Goal: Transaction & Acquisition: Subscribe to service/newsletter

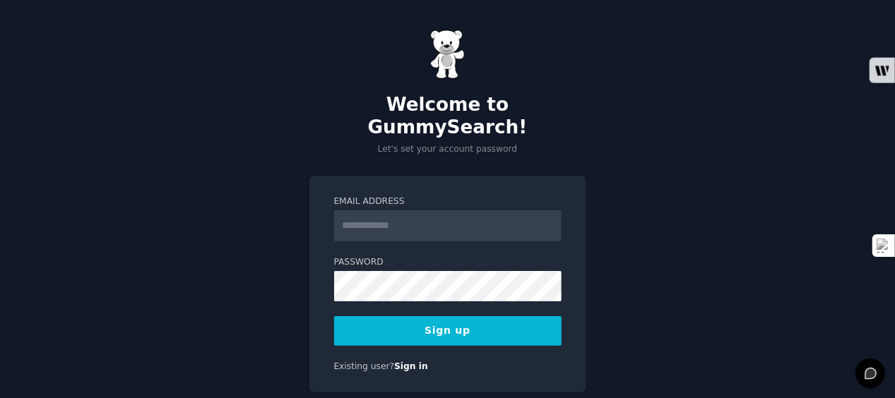
click at [396, 210] on input "Email Address" at bounding box center [447, 225] width 227 height 31
type input "**********"
click at [437, 316] on button "Sign up" at bounding box center [447, 331] width 227 height 30
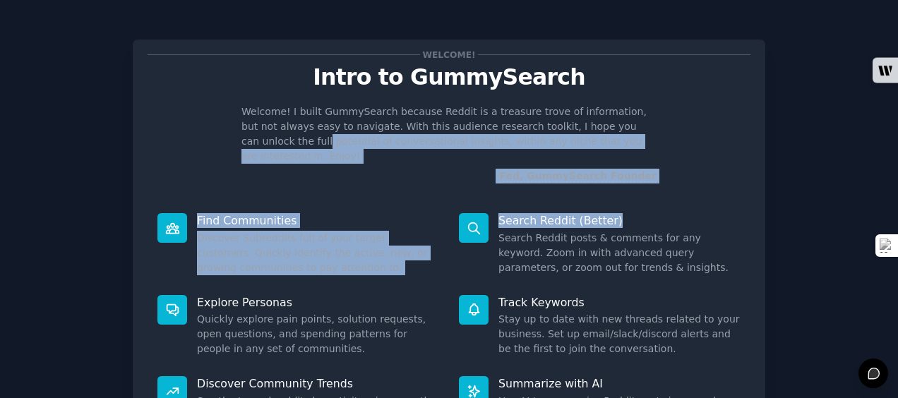
drag, startPoint x: 894, startPoint y: 131, endPoint x: 897, endPoint y: 172, distance: 40.3
click at [897, 172] on main "Welcome! Intro to GummySearch Welcome! I built GummySearch because Reddit is a …" at bounding box center [449, 199] width 898 height 398
drag, startPoint x: 897, startPoint y: 172, endPoint x: 830, endPoint y: 171, distance: 66.4
click at [830, 171] on div "Welcome! Intro to GummySearch Welcome! I built GummySearch because Reddit is a …" at bounding box center [449, 291] width 859 height 543
click at [787, 210] on div "Welcome! Intro to GummySearch Welcome! I built GummySearch because Reddit is a …" at bounding box center [449, 291] width 859 height 543
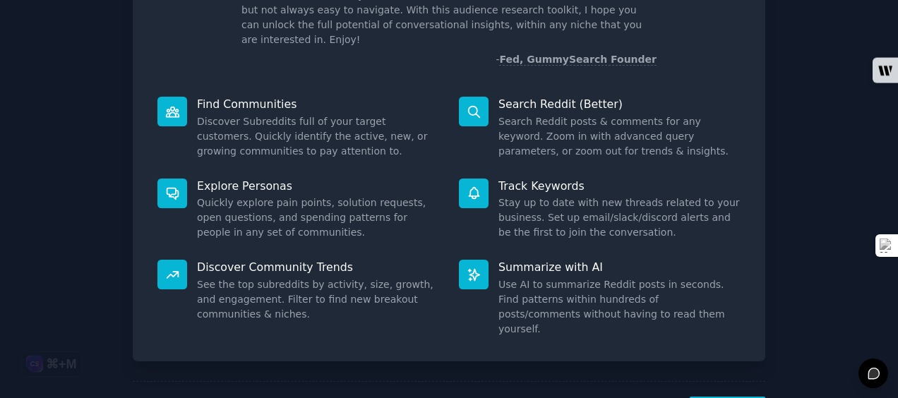
scroll to position [154, 0]
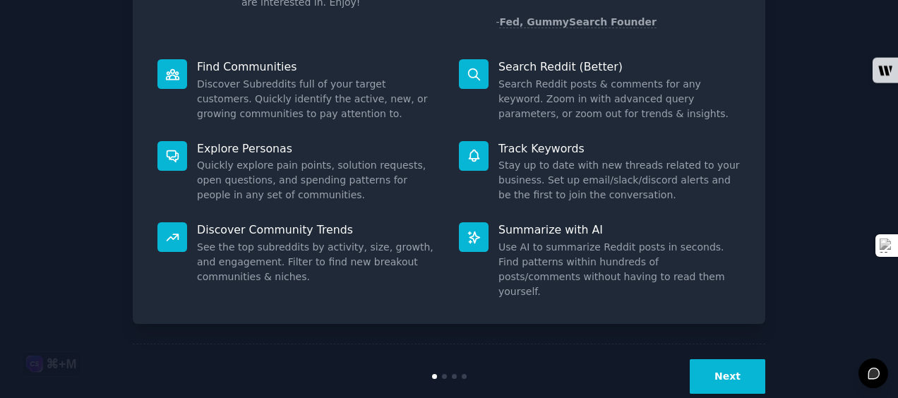
click at [738, 359] on button "Next" at bounding box center [728, 376] width 76 height 35
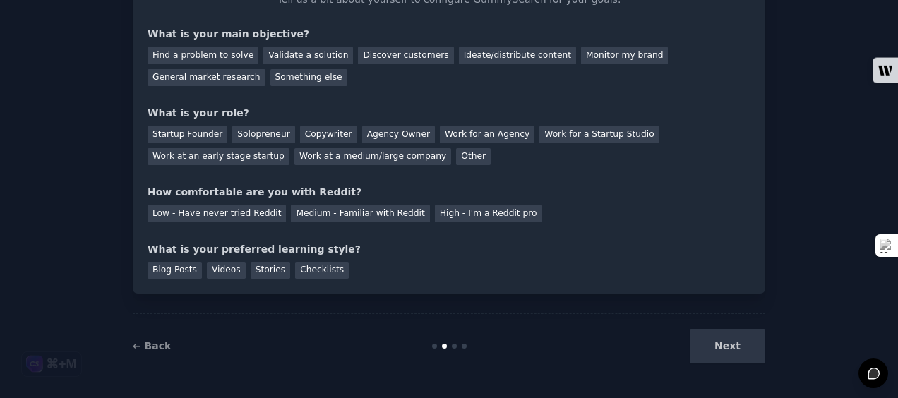
scroll to position [107, 0]
click at [734, 352] on div "Next" at bounding box center [659, 347] width 211 height 35
drag, startPoint x: 892, startPoint y: 157, endPoint x: 888, endPoint y: 129, distance: 29.2
click at [888, 129] on div "Your goals Let's get acquainted Tell us a bit about yourself to configure Gummy…" at bounding box center [449, 146] width 898 height 506
click at [178, 52] on div "Find a problem to solve" at bounding box center [203, 56] width 111 height 18
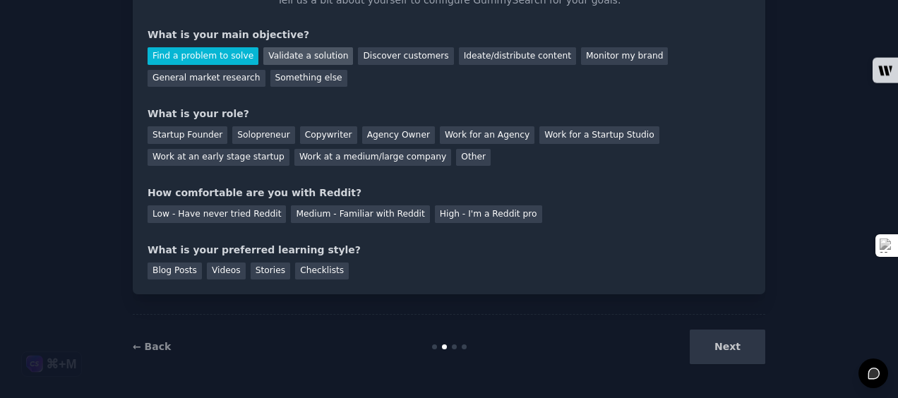
click at [311, 55] on div "Validate a solution" at bounding box center [308, 56] width 90 height 18
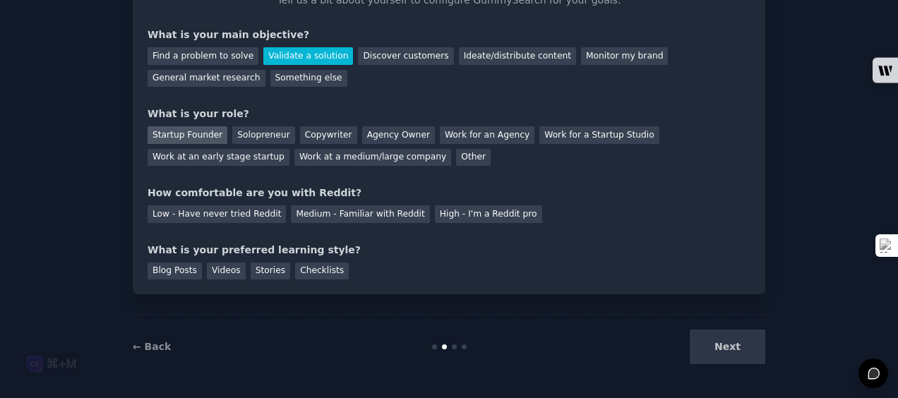
click at [196, 133] on div "Startup Founder" at bounding box center [188, 135] width 80 height 18
click at [205, 57] on div "Find a problem to solve" at bounding box center [203, 56] width 111 height 18
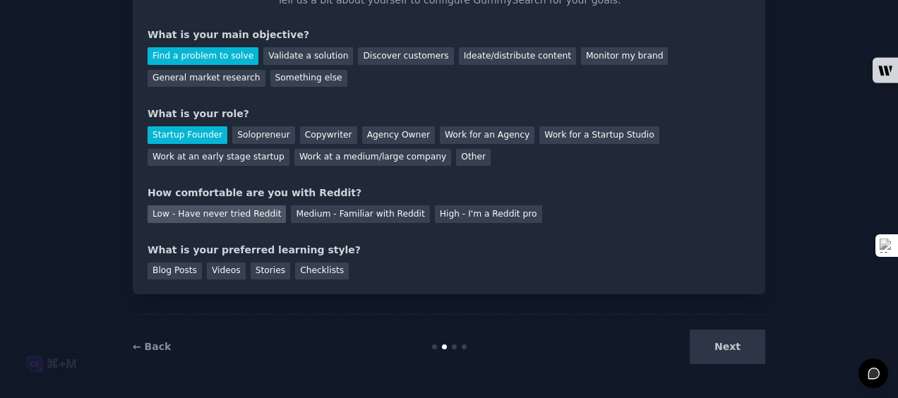
click at [248, 217] on div "Low - Have never tried Reddit" at bounding box center [217, 214] width 138 height 18
click at [304, 274] on div "Checklists" at bounding box center [322, 272] width 54 height 18
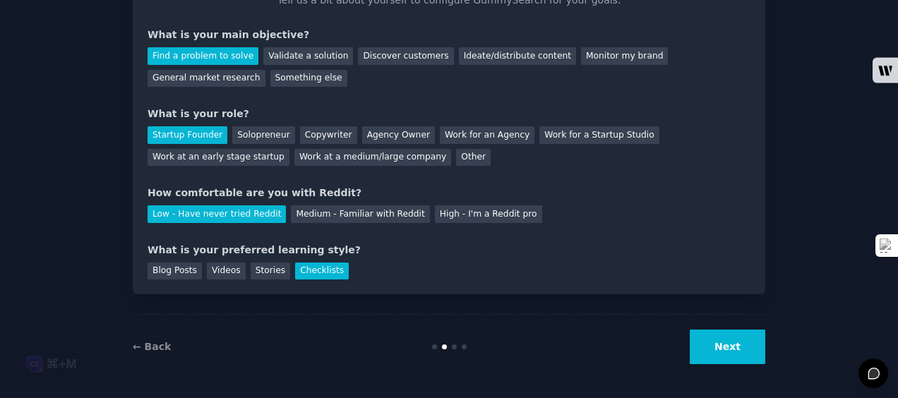
click at [732, 356] on button "Next" at bounding box center [728, 347] width 76 height 35
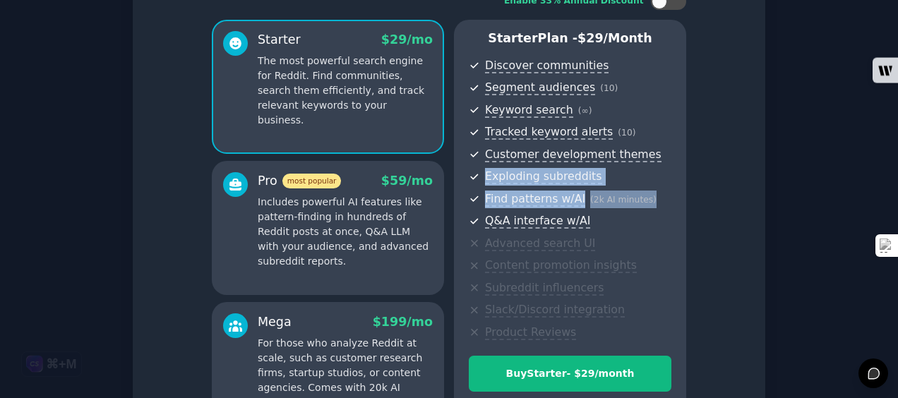
drag, startPoint x: 892, startPoint y: 201, endPoint x: 887, endPoint y: 141, distance: 60.2
click at [887, 141] on div "Set up your account Choose your GummySearch flavor Enable 33% Annual Discount S…" at bounding box center [449, 231] width 898 height 677
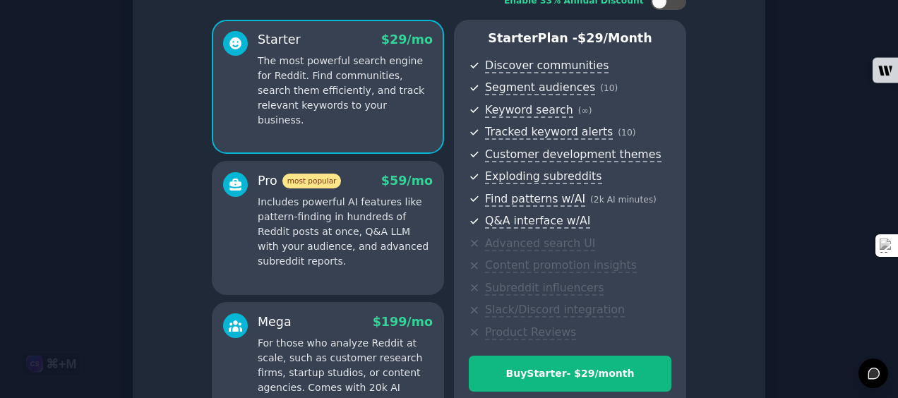
drag, startPoint x: 887, startPoint y: 141, endPoint x: 799, endPoint y: 106, distance: 94.1
click at [799, 106] on div "Set up your account Choose your GummySearch flavor Enable 33% Annual Discount S…" at bounding box center [449, 232] width 859 height 638
click at [676, 8] on div at bounding box center [668, 1] width 35 height 17
click at [658, 4] on icon at bounding box center [661, 2] width 8 height 8
checkbox input "false"
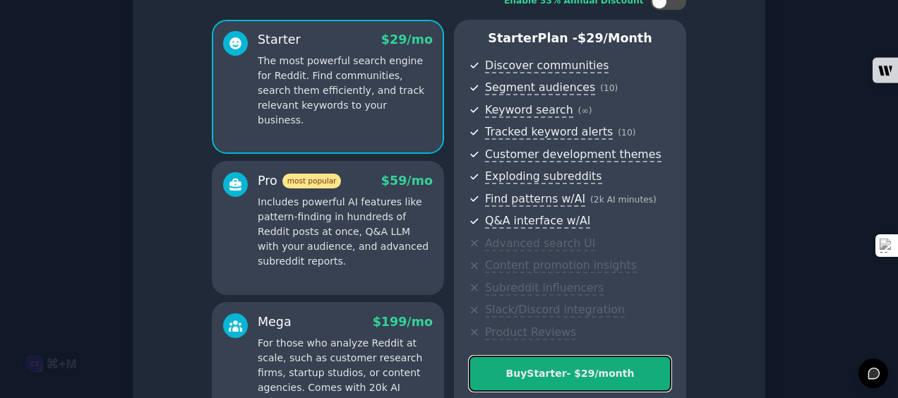
click at [589, 373] on div "Buy Starter - $ 29 /month" at bounding box center [570, 373] width 201 height 15
